Goal: Task Accomplishment & Management: Manage account settings

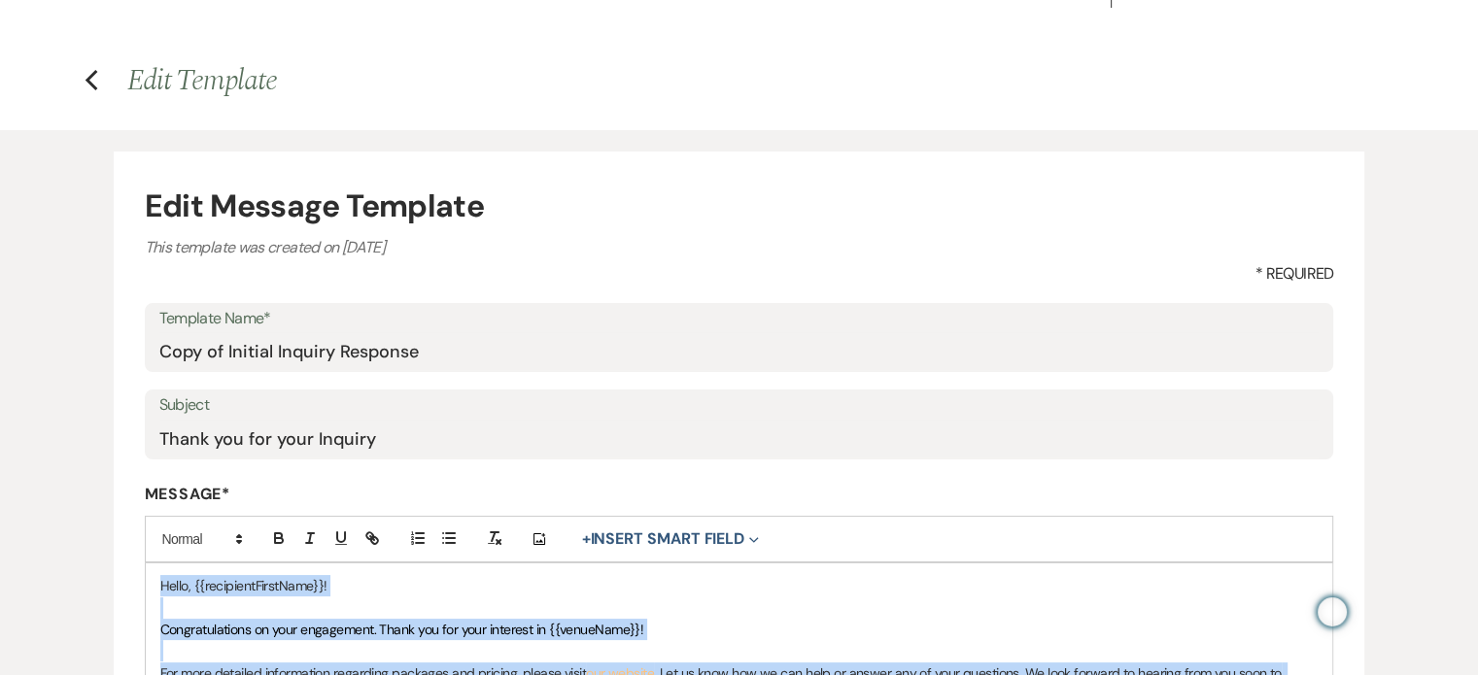
scroll to position [29, 0]
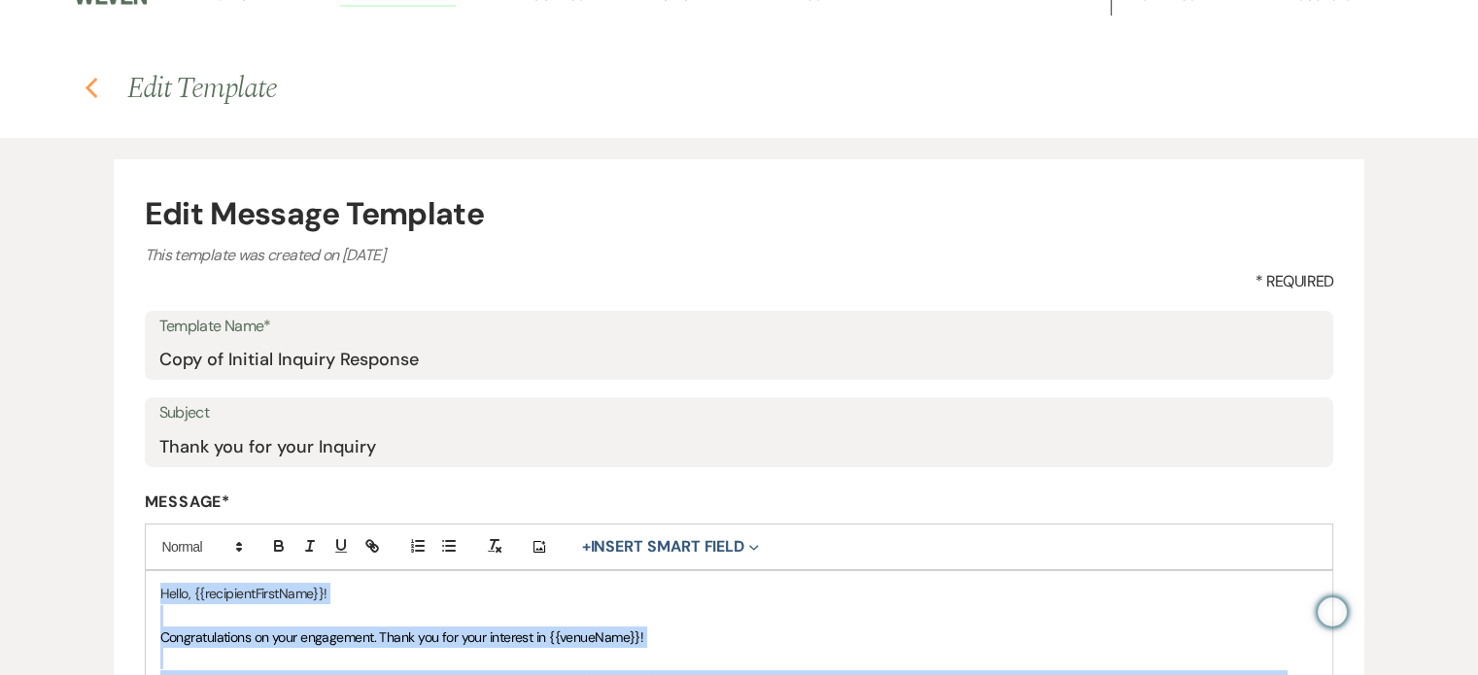
click at [86, 81] on icon "Previous" at bounding box center [92, 88] width 15 height 23
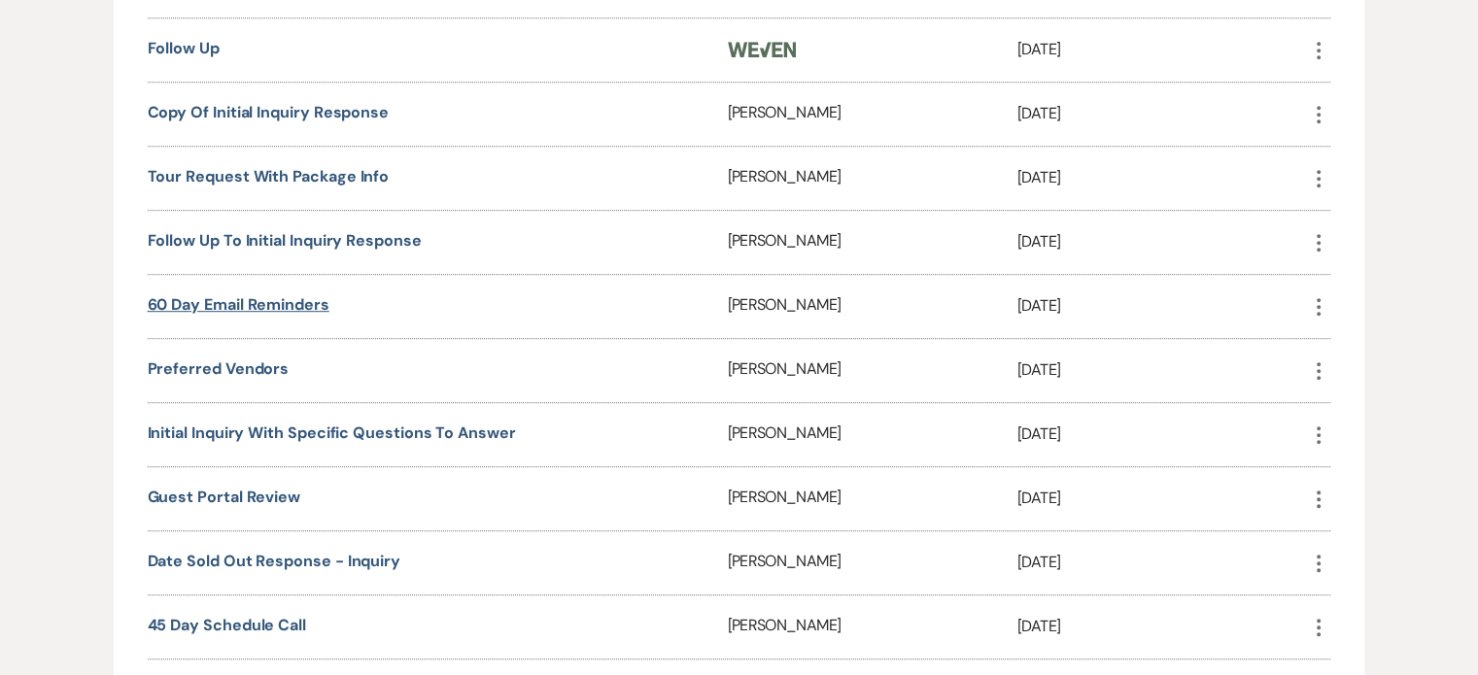
click at [265, 315] on link "60 day email reminders" at bounding box center [239, 304] width 182 height 20
